Goal: Check status: Check status

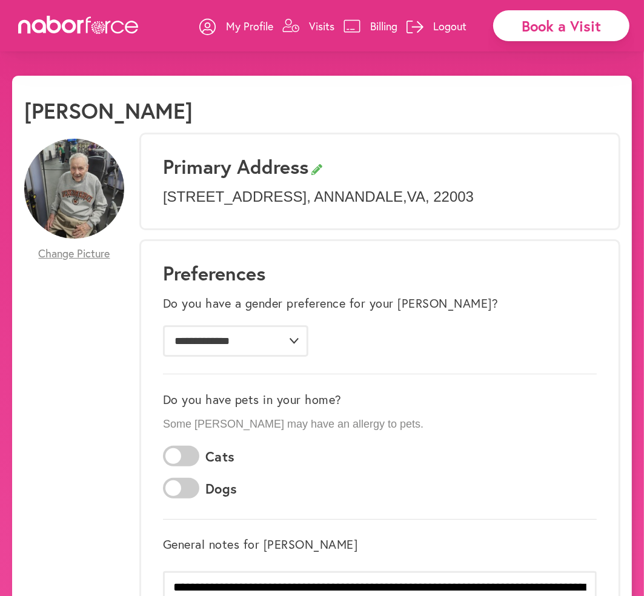
click at [309, 24] on p "Visits" at bounding box center [321, 26] width 25 height 15
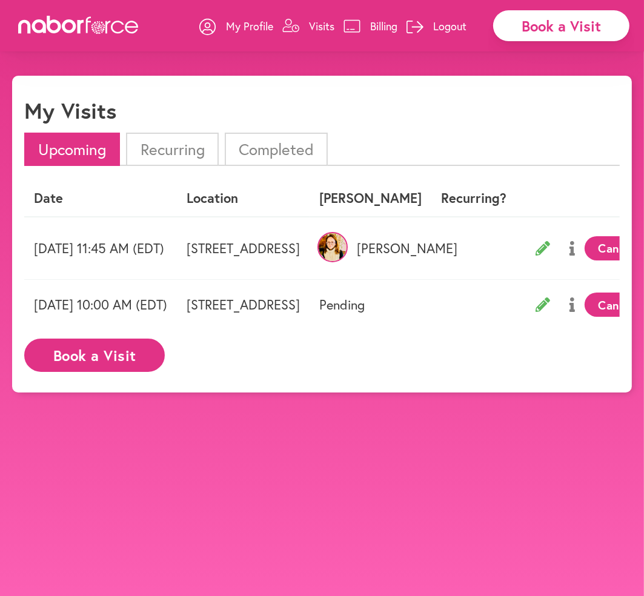
click at [296, 148] on li "Completed" at bounding box center [276, 149] width 103 height 33
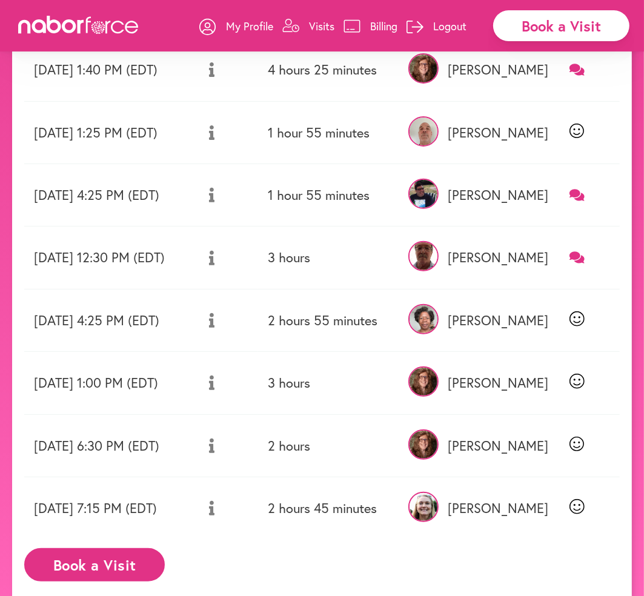
scroll to position [257, 0]
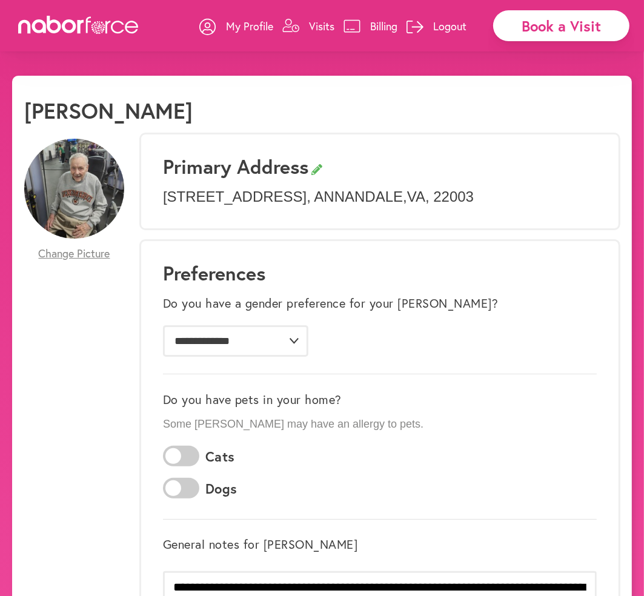
click at [325, 26] on p "Visits" at bounding box center [321, 26] width 25 height 15
